Goal: Information Seeking & Learning: Learn about a topic

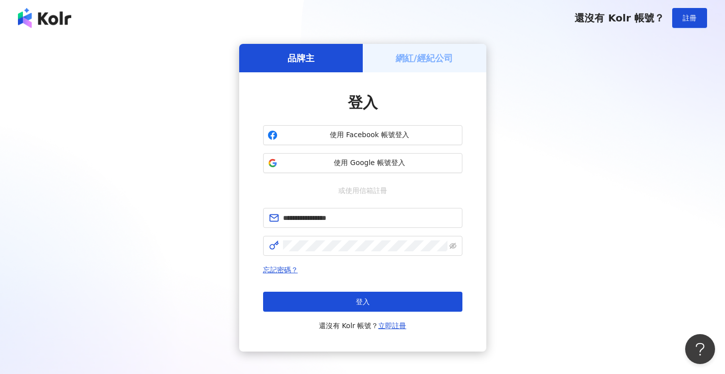
click at [408, 304] on button "登入" at bounding box center [362, 302] width 199 height 20
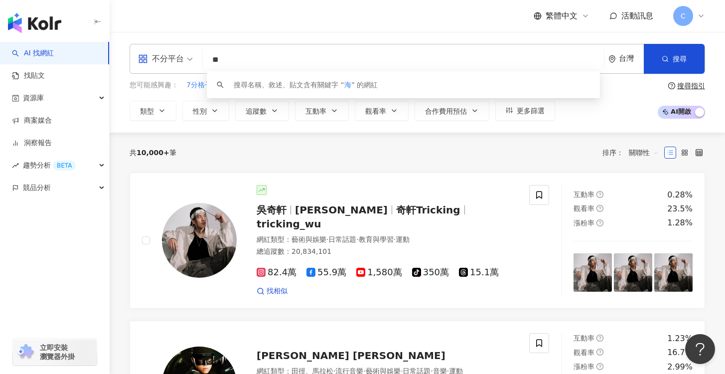
type input "**"
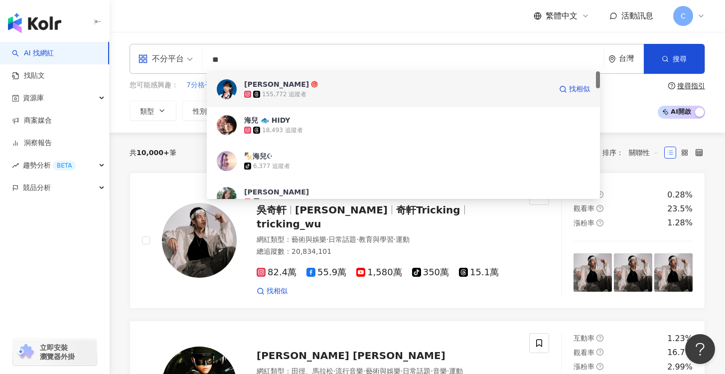
click at [325, 88] on span "[PERSON_NAME]" at bounding box center [398, 84] width 308 height 10
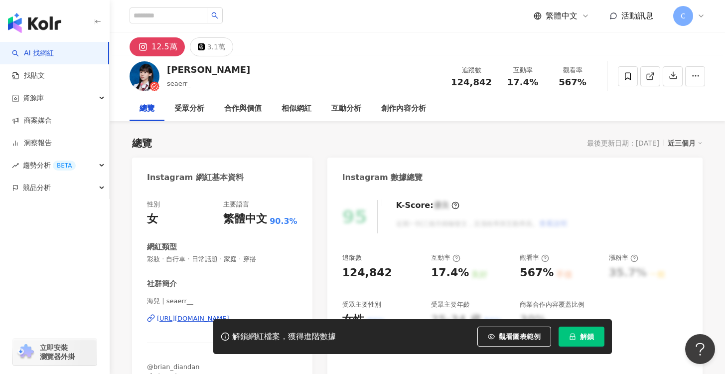
drag, startPoint x: 581, startPoint y: 340, endPoint x: 217, endPoint y: 79, distance: 448.0
click at [581, 340] on button "解鎖" at bounding box center [582, 337] width 46 height 20
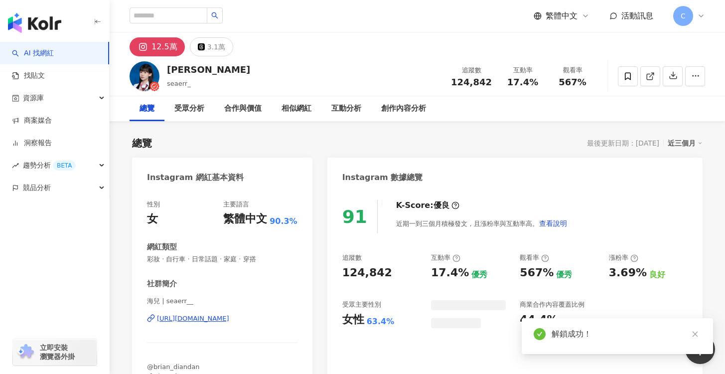
click at [259, 233] on div "性別 女 主要語言 繁體中文 90.3% 網紅類型 彩妝 · 自行車 · 日常話題 · 家庭 · 穿搭 社群簡介 海兒 | seaerr__ https://…" at bounding box center [222, 295] width 151 height 190
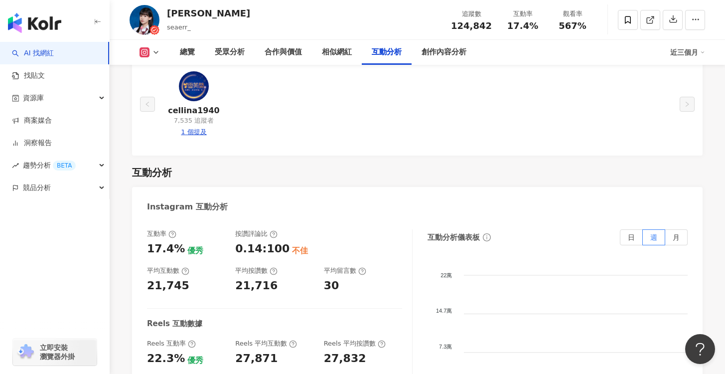
scroll to position [1897, 0]
